Goal: Find specific page/section: Find specific page/section

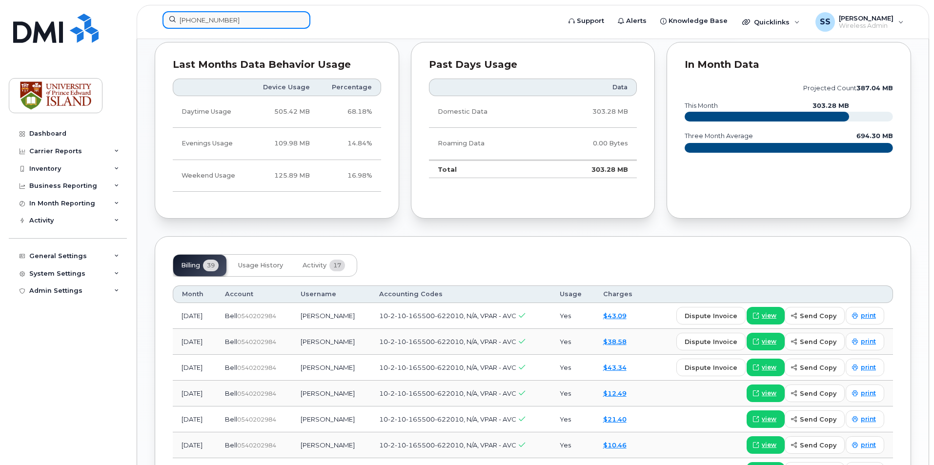
click at [222, 21] on input "[PHONE_NUMBER]" at bounding box center [237, 20] width 148 height 18
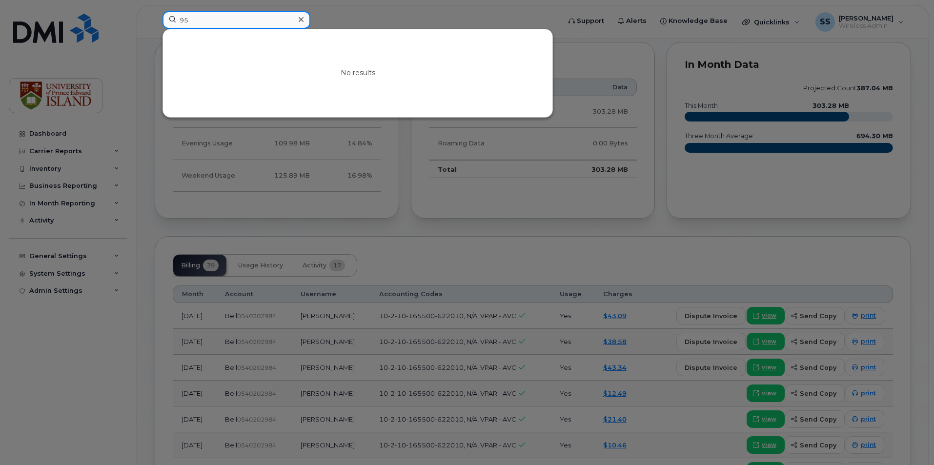
type input "5"
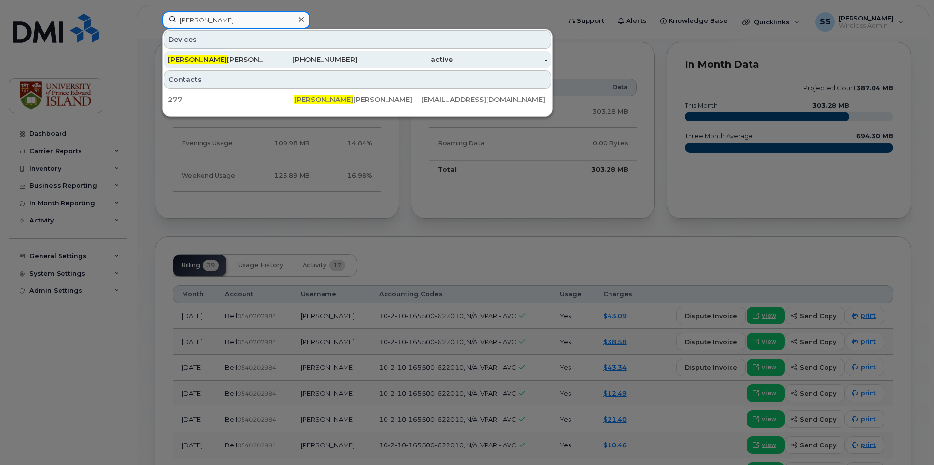
type input "[PERSON_NAME]"
click at [243, 63] on div "[PERSON_NAME]" at bounding box center [215, 60] width 95 height 10
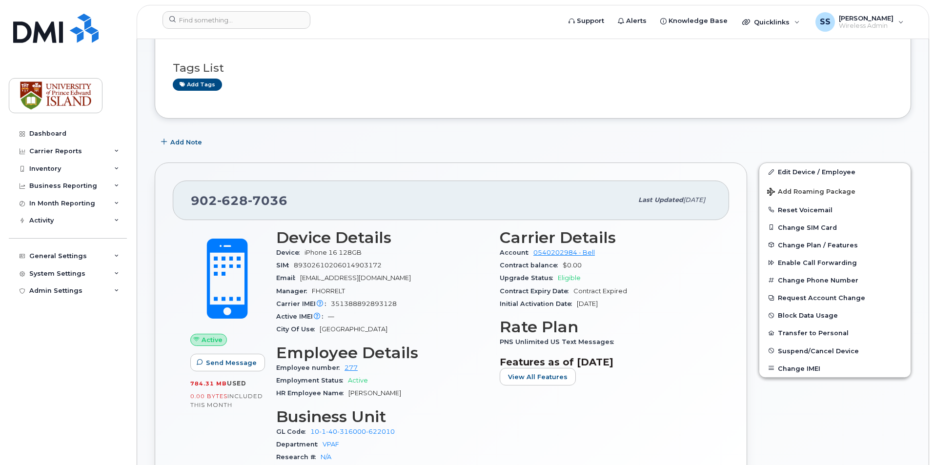
scroll to position [195, 0]
